Goal: Information Seeking & Learning: Learn about a topic

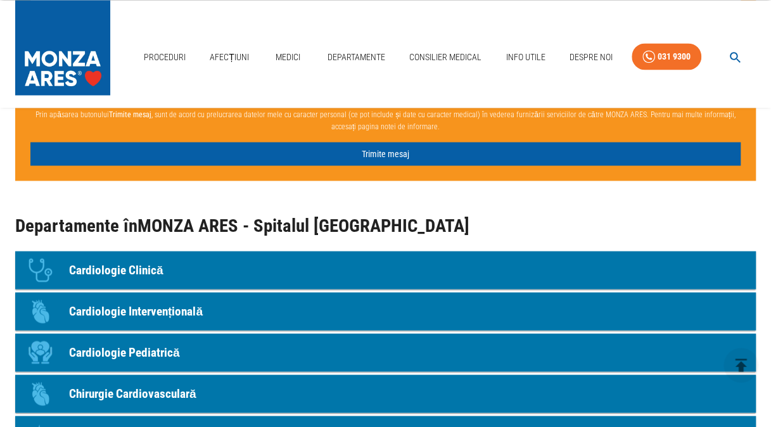
scroll to position [1097, 0]
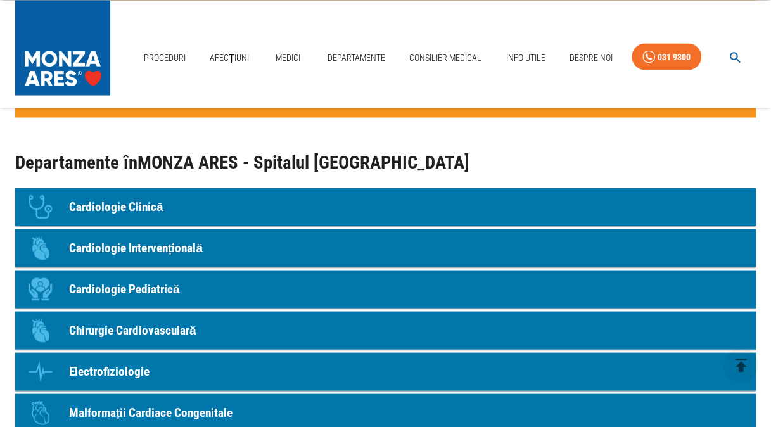
click at [741, 238] on link "Icon Cardiologie Intervențională" at bounding box center [385, 248] width 741 height 38
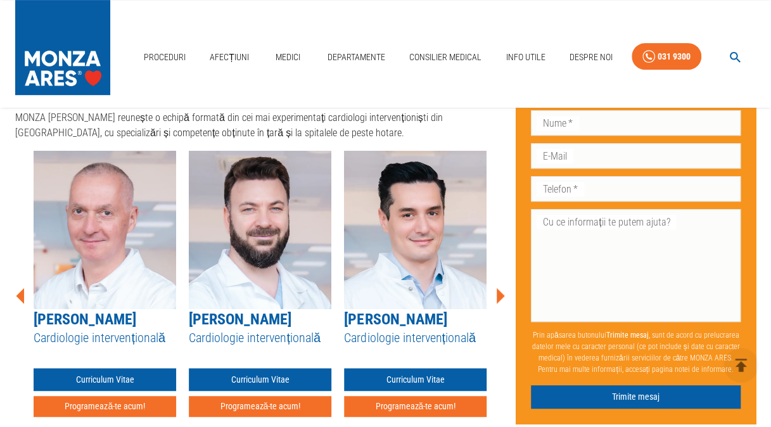
scroll to position [2535, 0]
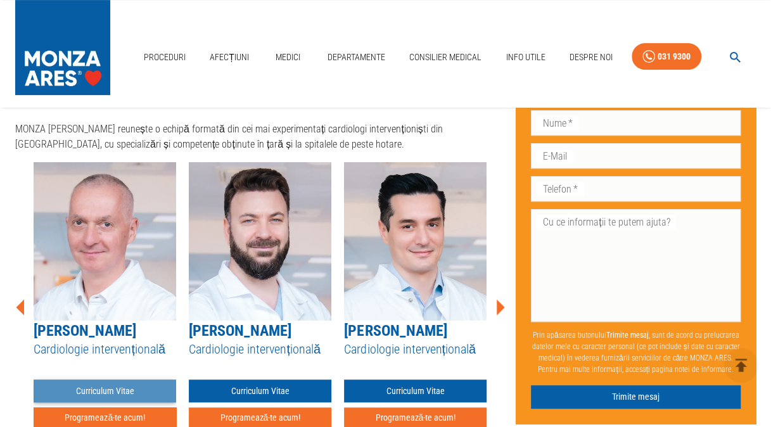
click at [112, 379] on link "Curriculum Vitae" at bounding box center [105, 390] width 143 height 23
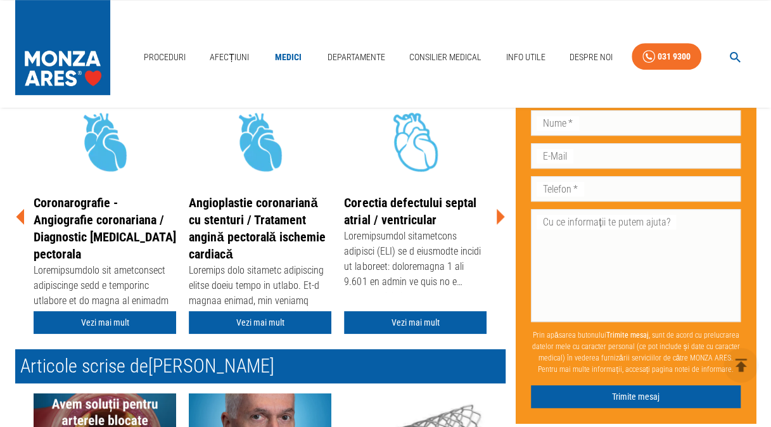
scroll to position [377, 0]
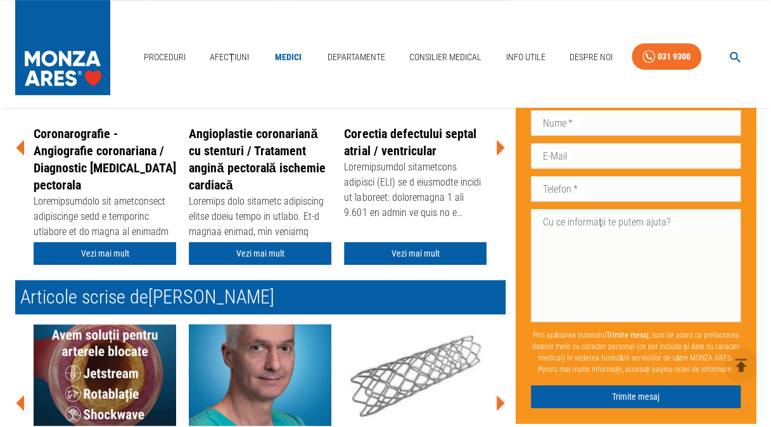
drag, startPoint x: 769, startPoint y: 110, endPoint x: 770, endPoint y: 134, distance: 24.1
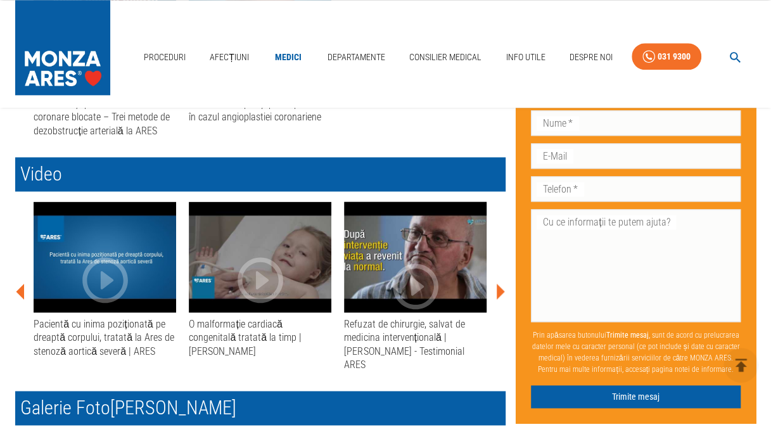
scroll to position [756, 0]
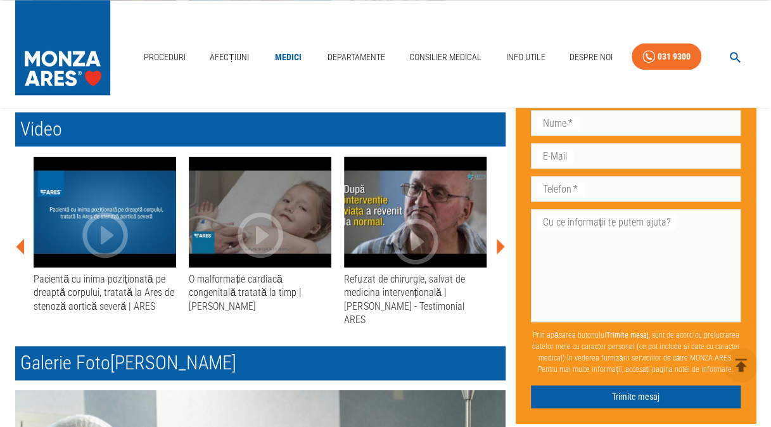
click at [416, 296] on div "Refuzat de chirurgie, salvat de medicina intervențională | [PERSON_NAME] - Test…" at bounding box center [415, 299] width 143 height 54
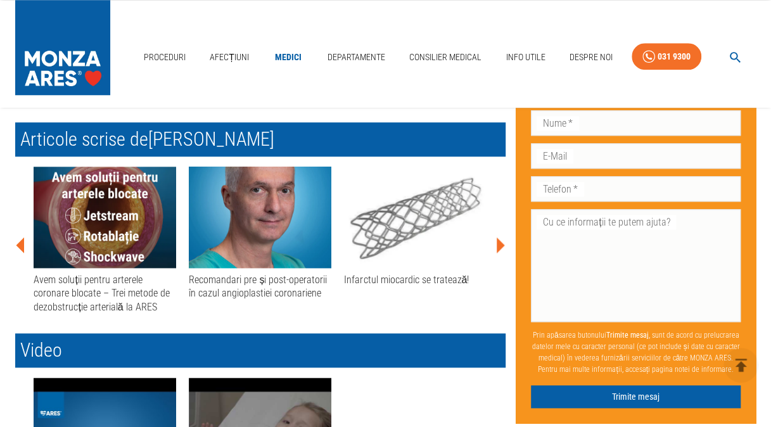
scroll to position [533, 0]
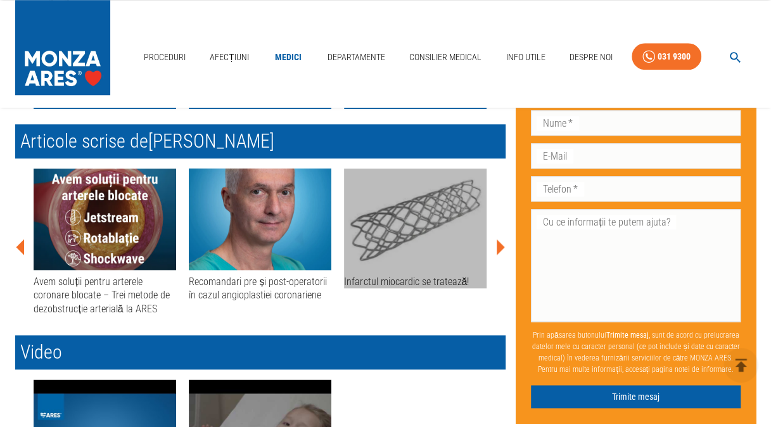
click at [404, 235] on img at bounding box center [415, 219] width 143 height 101
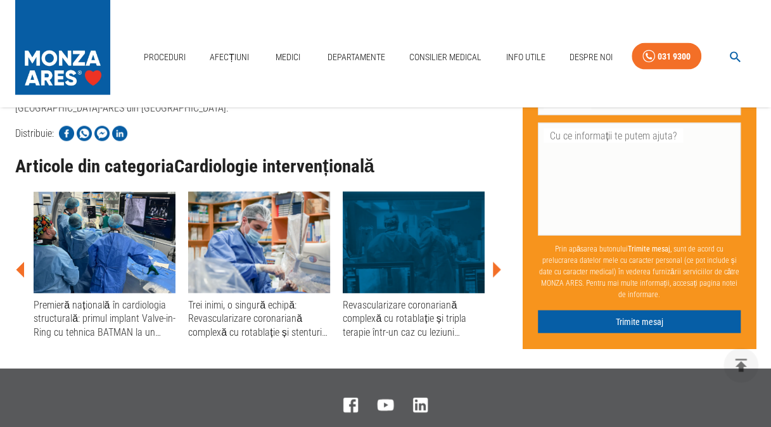
scroll to position [1291, 0]
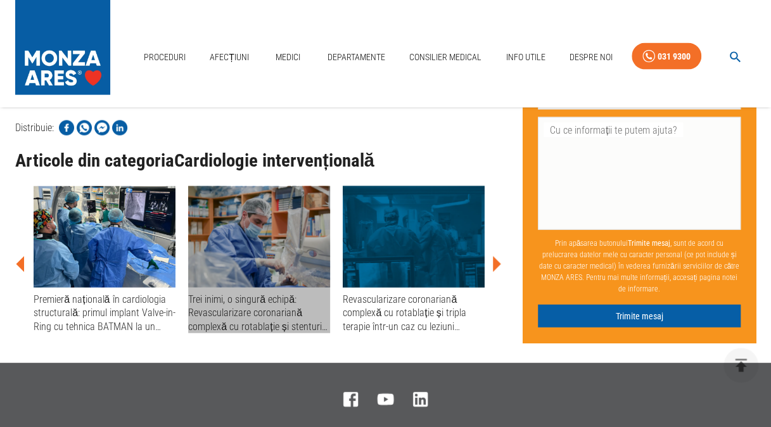
click at [267, 293] on div "Trei inimi, o singură echipă: Revascularizare coronariană complexă cu rotablați…" at bounding box center [259, 313] width 142 height 41
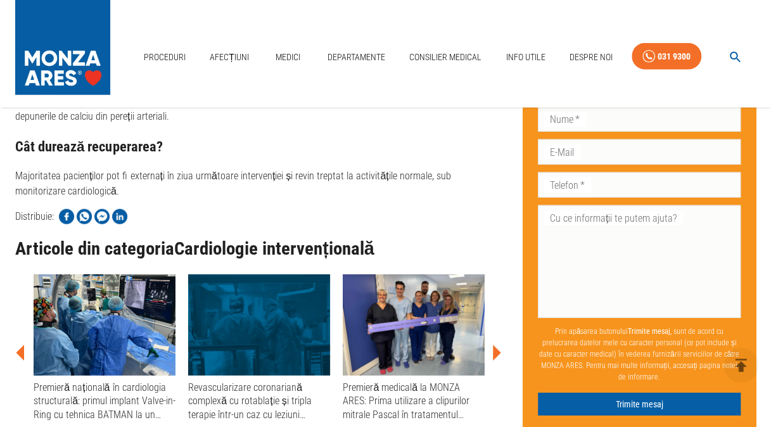
scroll to position [3693, 0]
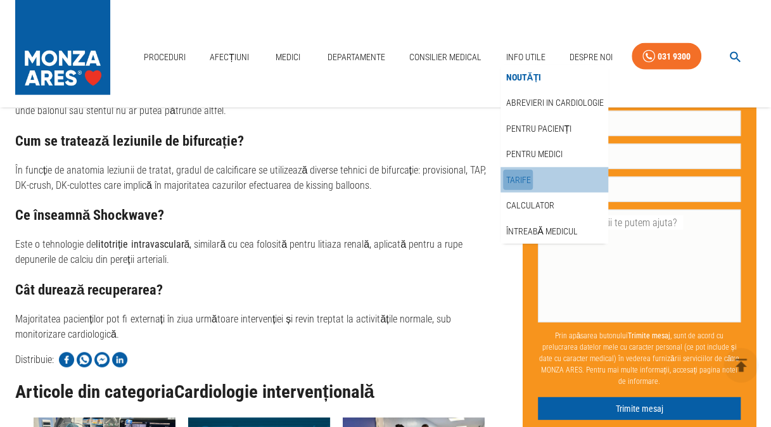
click at [522, 182] on link "Tarife" at bounding box center [518, 180] width 30 height 21
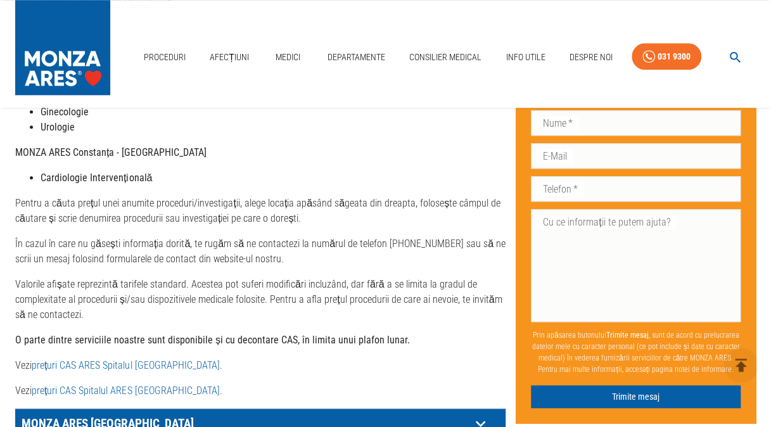
scroll to position [513, 0]
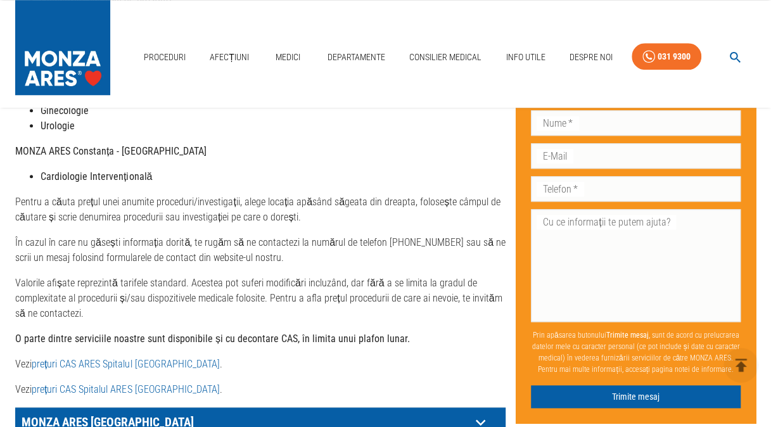
click at [113, 360] on link "prețuri CAS ARES Spitalul [GEOGRAPHIC_DATA]" at bounding box center [126, 364] width 188 height 12
